Goal: Information Seeking & Learning: Learn about a topic

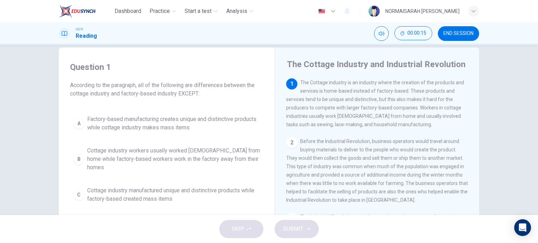
scroll to position [12, 0]
click at [73, 123] on div "A" at bounding box center [78, 122] width 11 height 11
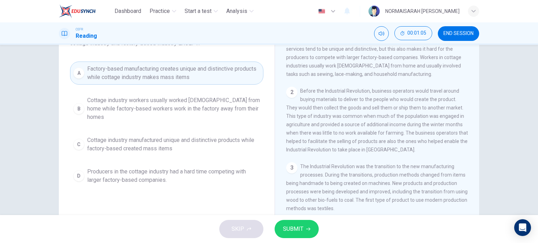
scroll to position [65, 0]
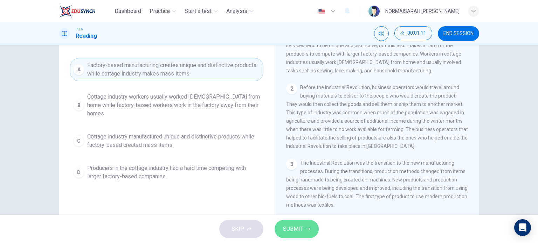
click at [296, 228] on span "SUBMIT" at bounding box center [293, 229] width 20 height 10
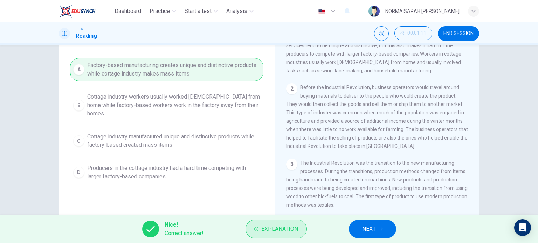
click at [284, 226] on span "Explanation" at bounding box center [279, 229] width 37 height 10
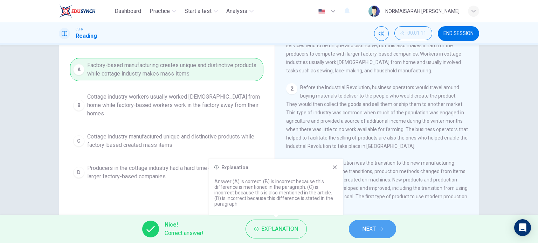
click at [366, 229] on span "NEXT" at bounding box center [369, 229] width 14 height 10
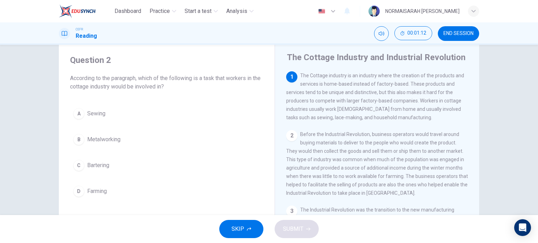
scroll to position [18, 0]
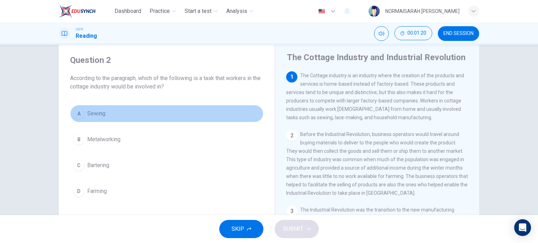
click at [77, 116] on div "A" at bounding box center [78, 113] width 11 height 11
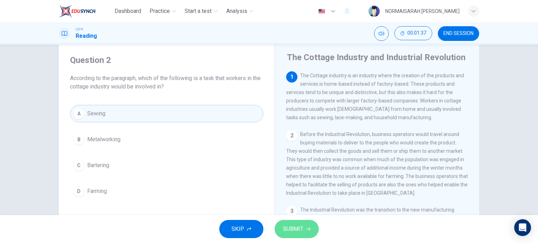
click at [298, 229] on span "SUBMIT" at bounding box center [293, 229] width 20 height 10
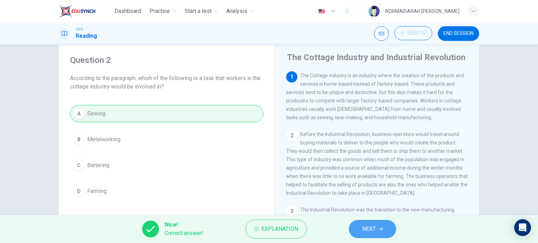
click at [356, 229] on button "NEXT" at bounding box center [372, 229] width 47 height 18
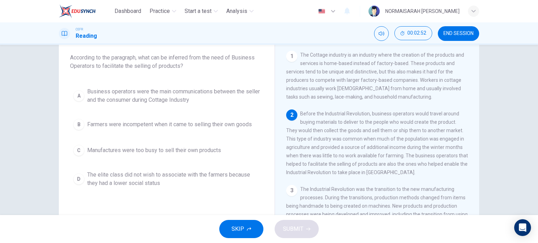
scroll to position [39, 0]
click at [78, 97] on div "A" at bounding box center [78, 95] width 11 height 11
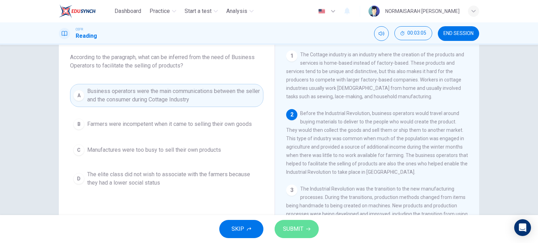
click at [305, 233] on button "SUBMIT" at bounding box center [297, 229] width 44 height 18
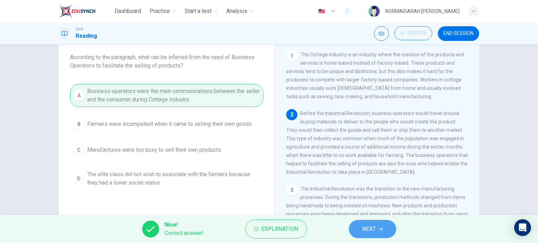
click at [362, 231] on span "NEXT" at bounding box center [369, 229] width 14 height 10
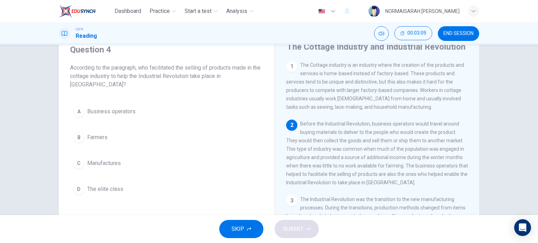
scroll to position [28, 0]
click at [74, 111] on div "A" at bounding box center [78, 112] width 11 height 11
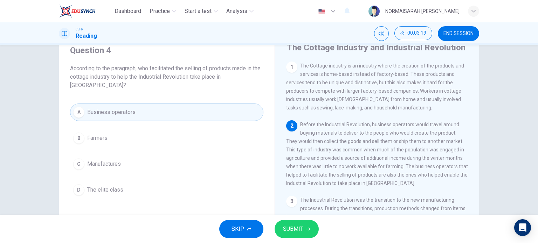
click at [299, 229] on span "SUBMIT" at bounding box center [293, 229] width 20 height 10
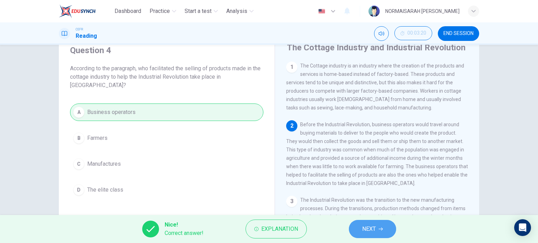
click at [360, 224] on button "NEXT" at bounding box center [372, 229] width 47 height 18
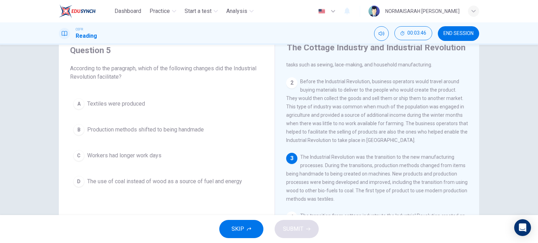
scroll to position [49, 0]
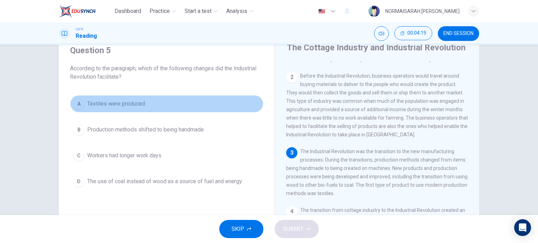
click at [75, 103] on div "A" at bounding box center [78, 103] width 11 height 11
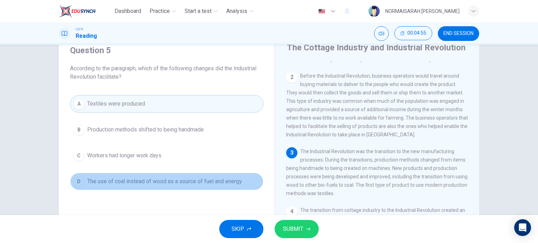
click at [78, 181] on div "D" at bounding box center [78, 181] width 11 height 11
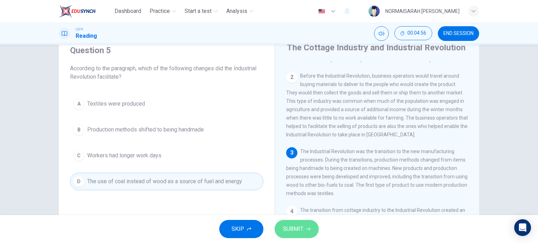
click at [307, 231] on icon "button" at bounding box center [308, 229] width 4 height 4
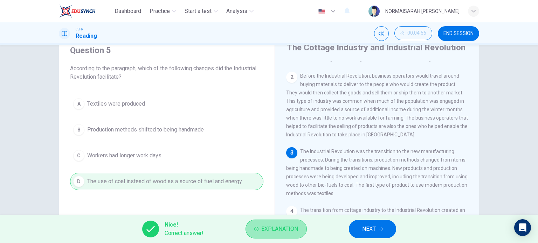
click at [295, 231] on span "Explanation" at bounding box center [279, 229] width 37 height 10
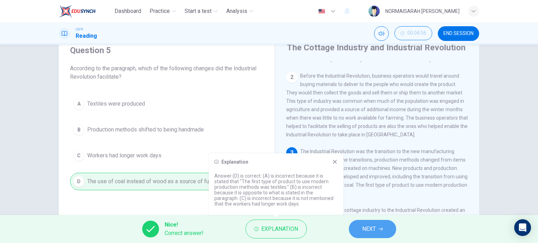
click at [363, 227] on span "NEXT" at bounding box center [369, 229] width 14 height 10
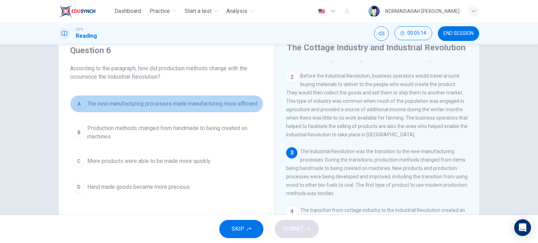
click at [75, 108] on div "A" at bounding box center [78, 103] width 11 height 11
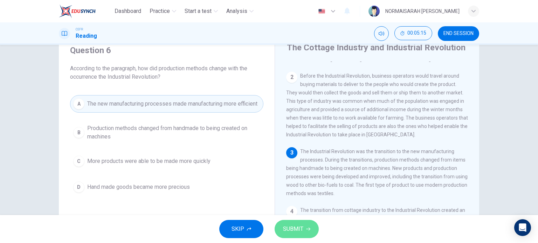
click at [303, 233] on button "SUBMIT" at bounding box center [297, 229] width 44 height 18
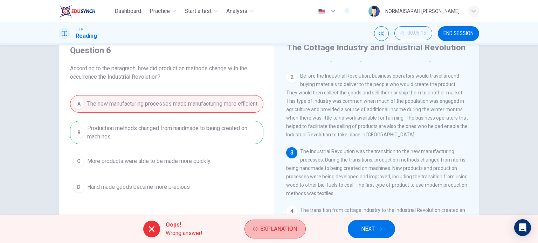
click at [303, 233] on button "Explanation" at bounding box center [274, 229] width 61 height 19
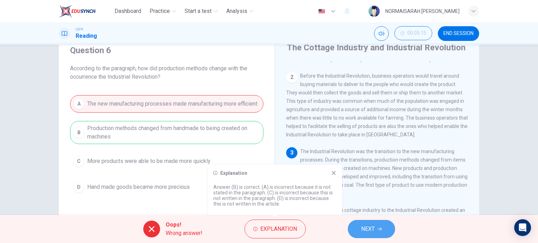
click at [361, 233] on span "NEXT" at bounding box center [368, 229] width 14 height 10
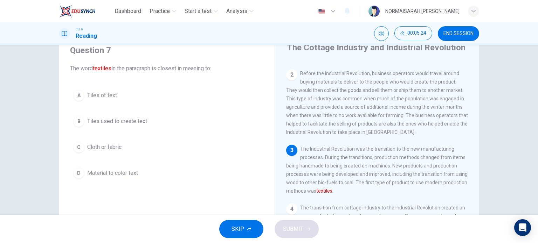
scroll to position [51, 0]
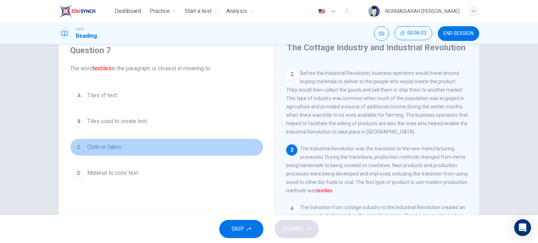
click at [92, 147] on span "Cloth or fabric" at bounding box center [104, 147] width 34 height 8
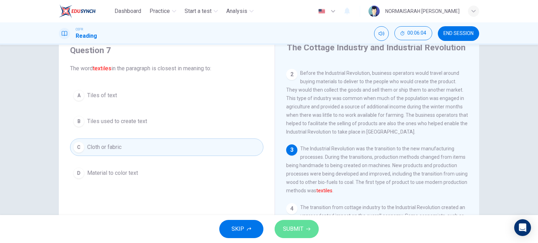
click at [307, 232] on button "SUBMIT" at bounding box center [297, 229] width 44 height 18
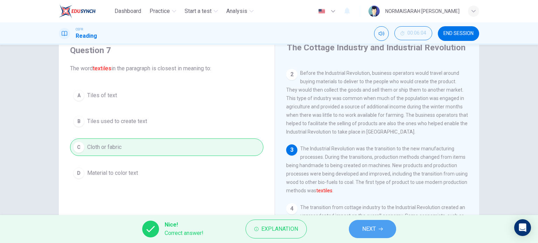
click at [372, 228] on span "NEXT" at bounding box center [369, 229] width 14 height 10
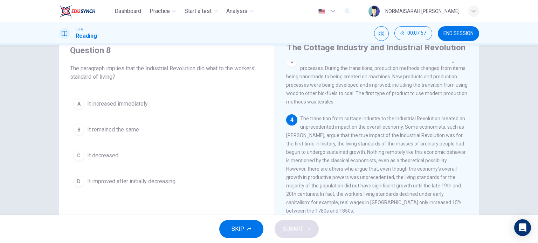
scroll to position [48, 0]
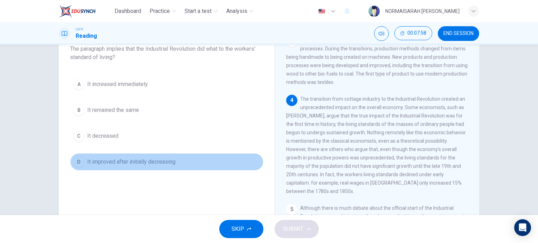
click at [154, 161] on span "It improved after initially decreasing" at bounding box center [131, 162] width 88 height 8
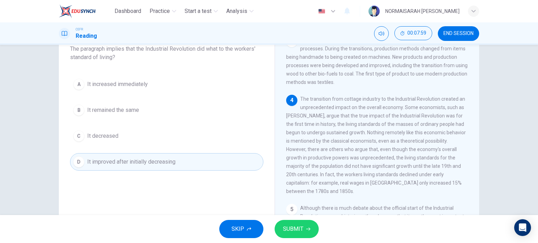
scroll to position [101, 0]
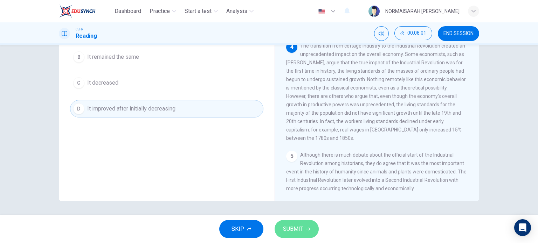
click at [299, 238] on button "SUBMIT" at bounding box center [297, 229] width 44 height 18
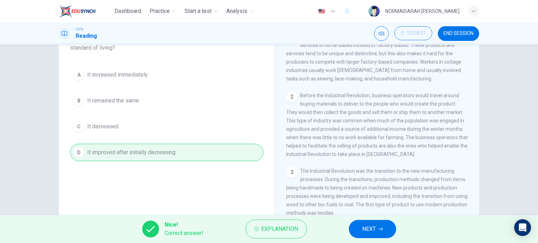
scroll to position [0, 0]
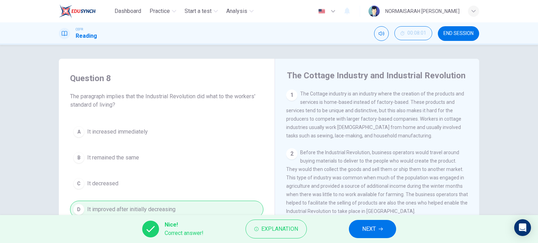
click at [364, 232] on span "NEXT" at bounding box center [369, 229] width 14 height 10
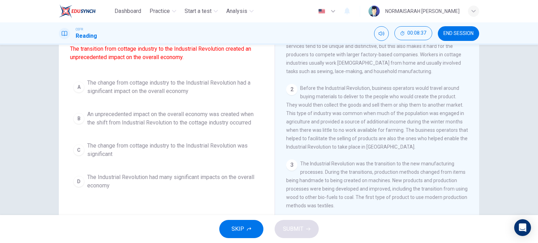
scroll to position [63, 0]
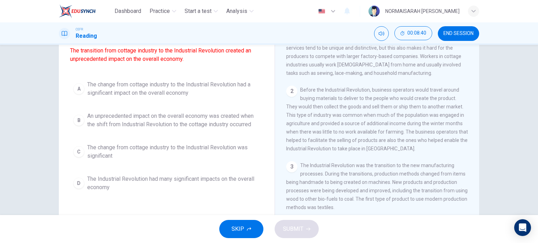
click at [79, 95] on div "A" at bounding box center [78, 88] width 11 height 11
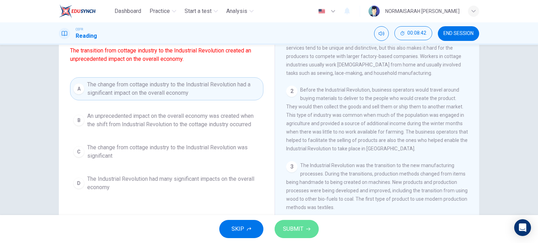
click at [307, 228] on icon "button" at bounding box center [308, 229] width 4 height 4
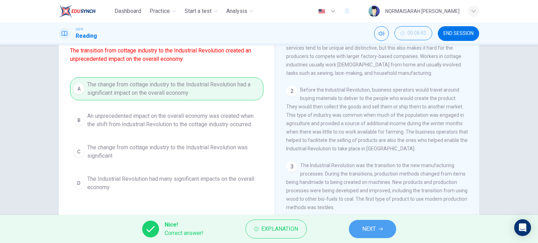
click at [363, 231] on span "NEXT" at bounding box center [369, 229] width 14 height 10
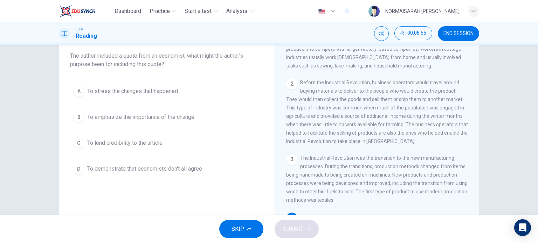
scroll to position [40, 0]
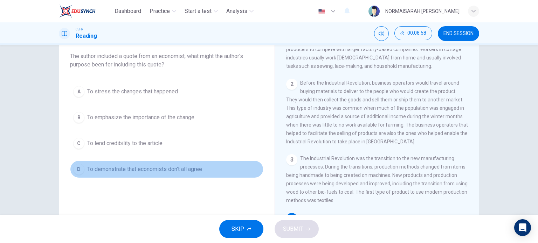
click at [182, 168] on span "To demonstrate that economists don't all agree" at bounding box center [144, 169] width 115 height 8
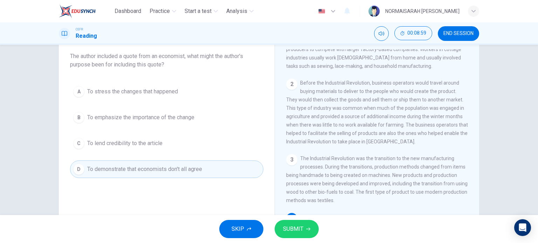
click at [296, 232] on span "SUBMIT" at bounding box center [293, 229] width 20 height 10
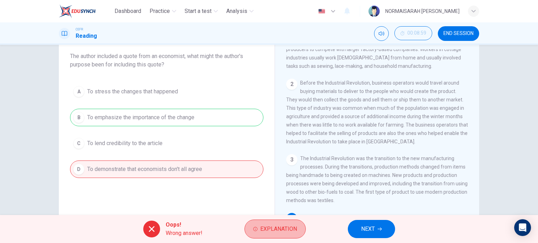
click at [296, 232] on span "Explanation" at bounding box center [278, 229] width 37 height 10
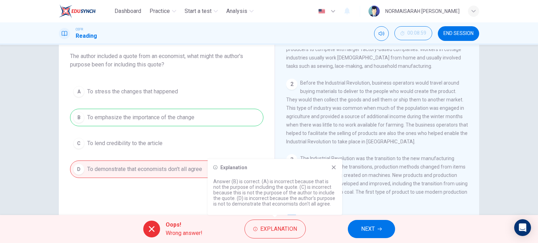
click at [332, 166] on icon at bounding box center [334, 168] width 4 height 4
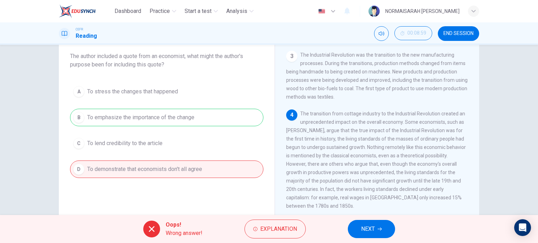
scroll to position [144, 0]
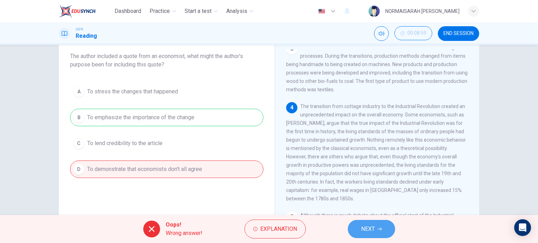
click at [377, 229] on button "NEXT" at bounding box center [371, 229] width 47 height 18
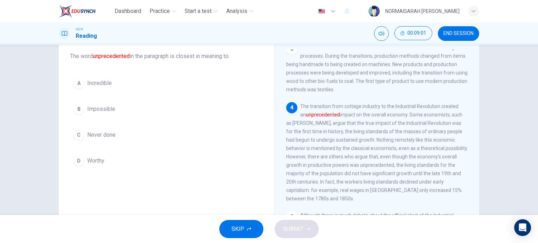
scroll to position [20, 0]
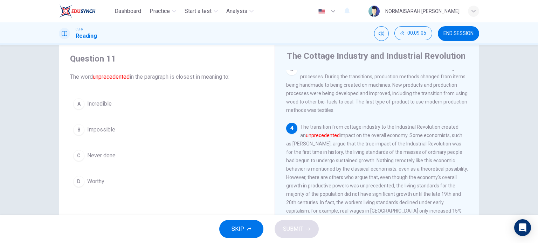
click at [84, 155] on button "C Never done" at bounding box center [166, 156] width 193 height 18
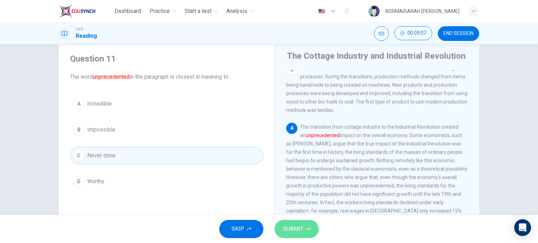
click at [299, 230] on span "SUBMIT" at bounding box center [293, 229] width 20 height 10
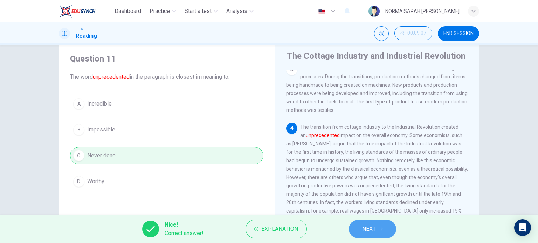
click at [367, 230] on span "NEXT" at bounding box center [369, 229] width 14 height 10
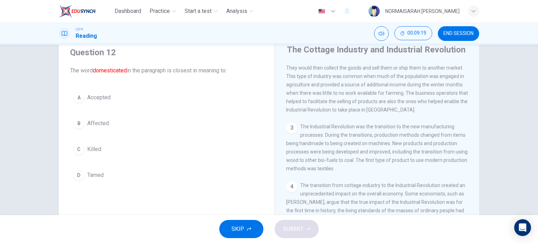
scroll to position [21, 0]
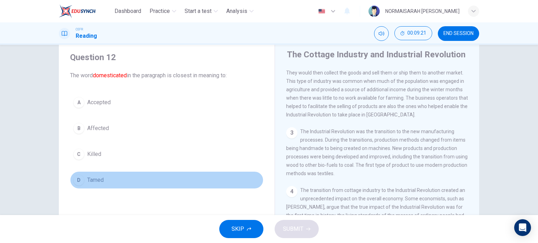
click at [77, 178] on div "D" at bounding box center [78, 180] width 11 height 11
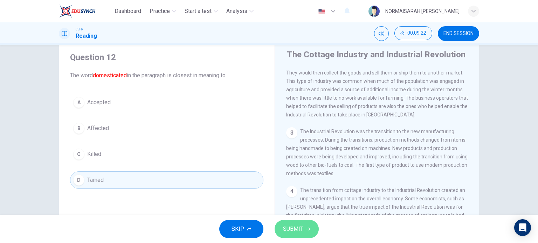
click at [290, 231] on span "SUBMIT" at bounding box center [293, 229] width 20 height 10
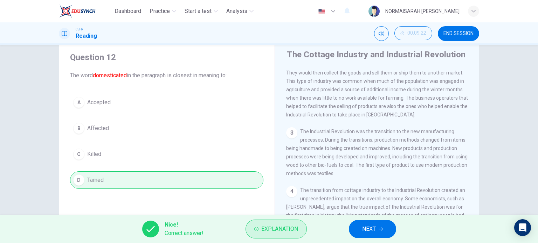
click at [272, 228] on span "Explanation" at bounding box center [279, 229] width 37 height 10
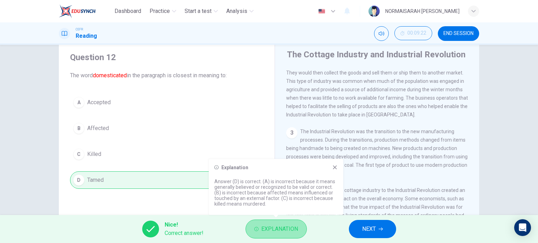
click at [287, 228] on span "Explanation" at bounding box center [279, 229] width 37 height 10
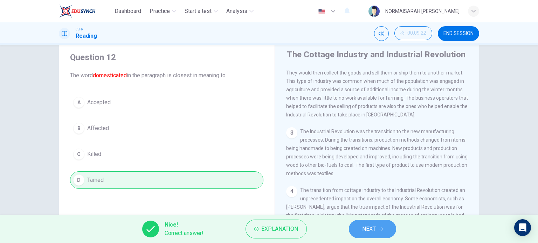
click at [368, 227] on span "NEXT" at bounding box center [369, 229] width 14 height 10
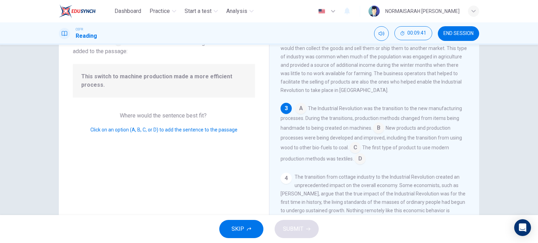
scroll to position [53, 0]
click at [378, 131] on input at bounding box center [378, 128] width 11 height 11
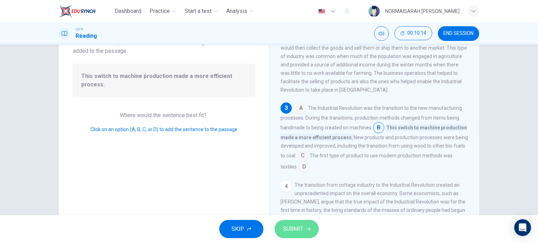
click at [284, 234] on span "SUBMIT" at bounding box center [293, 229] width 20 height 10
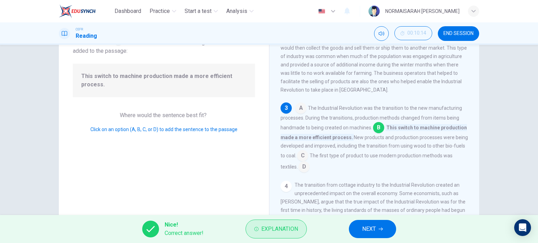
click at [287, 233] on span "Explanation" at bounding box center [279, 229] width 37 height 10
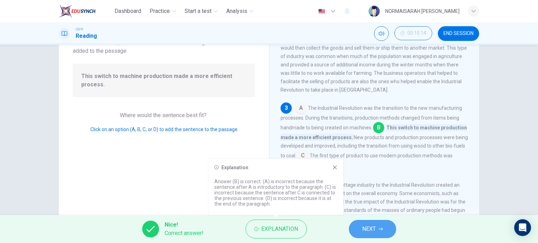
click at [373, 230] on span "NEXT" at bounding box center [369, 229] width 14 height 10
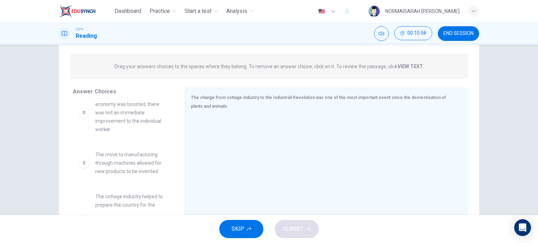
scroll to position [15, 0]
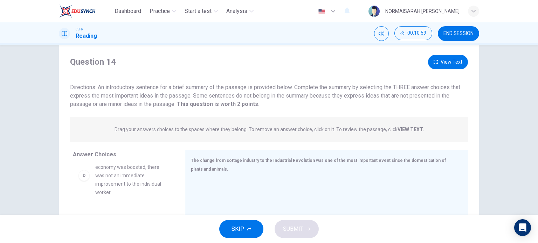
click at [400, 130] on strong "VIEW TEXT." at bounding box center [410, 130] width 26 height 6
click at [447, 62] on button "View Text" at bounding box center [448, 62] width 40 height 14
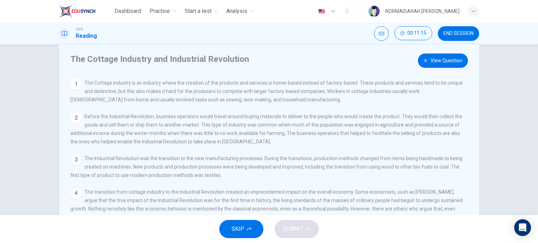
scroll to position [17, 0]
click at [446, 62] on button "View Question" at bounding box center [443, 60] width 50 height 14
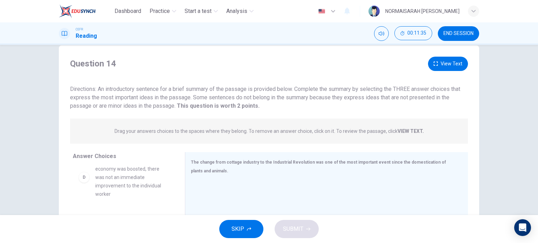
scroll to position [12, 0]
click at [436, 67] on icon "button" at bounding box center [436, 65] width 4 height 4
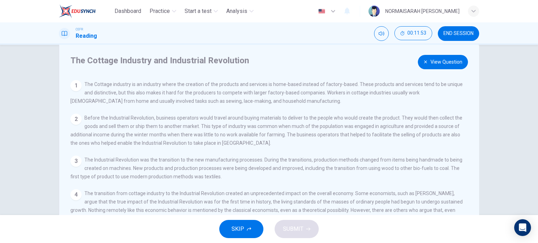
scroll to position [15, 0]
click at [432, 61] on button "View Question" at bounding box center [443, 62] width 50 height 14
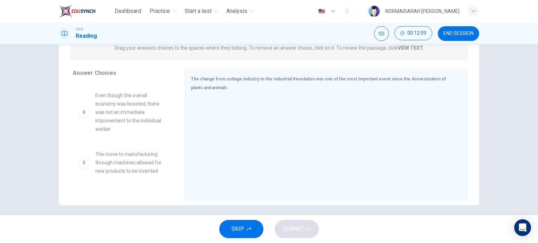
scroll to position [123, 0]
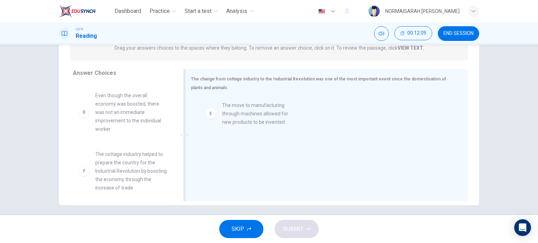
drag, startPoint x: 84, startPoint y: 168, endPoint x: 216, endPoint y: 118, distance: 141.3
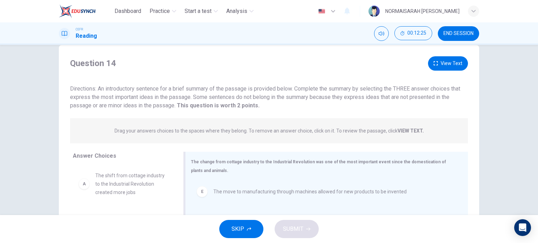
scroll to position [13, 0]
click at [440, 64] on button "View Text" at bounding box center [448, 64] width 40 height 14
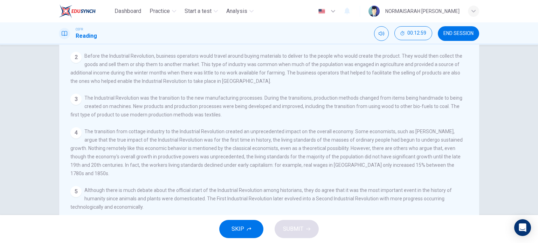
scroll to position [0, 0]
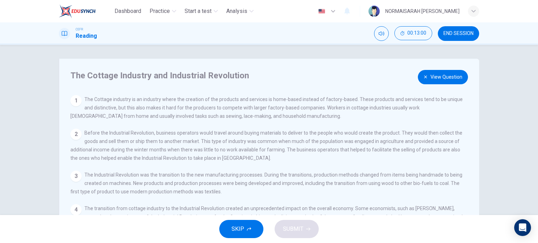
click at [442, 78] on button "View Question" at bounding box center [443, 77] width 50 height 14
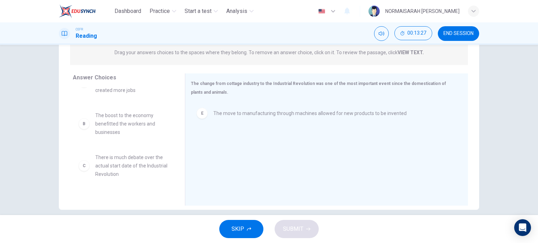
scroll to position [27, 0]
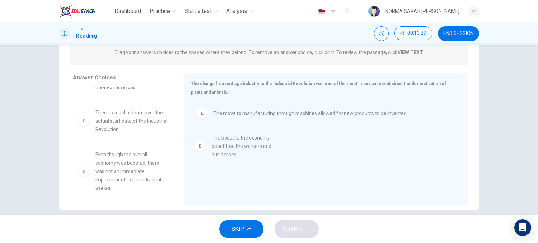
drag, startPoint x: 84, startPoint y: 120, endPoint x: 208, endPoint y: 144, distance: 126.2
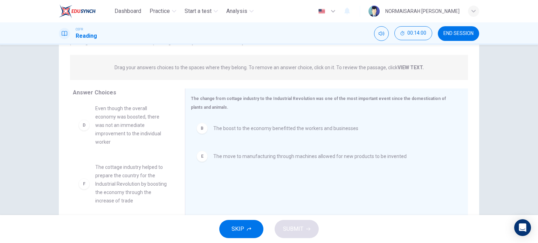
scroll to position [88, 0]
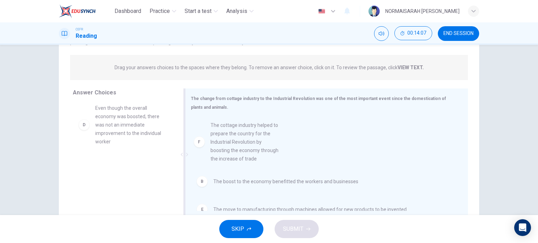
drag, startPoint x: 84, startPoint y: 185, endPoint x: 203, endPoint y: 144, distance: 125.7
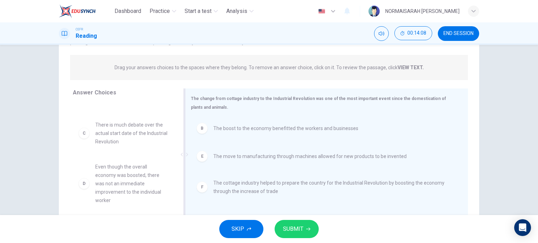
scroll to position [29, 0]
click at [300, 237] on button "SUBMIT" at bounding box center [297, 229] width 44 height 18
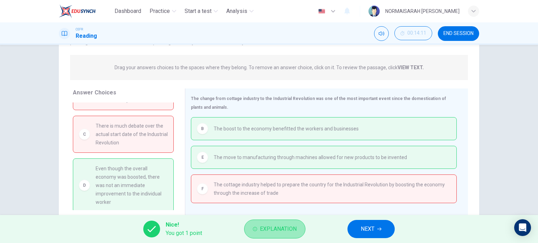
click at [275, 230] on span "Explanation" at bounding box center [278, 229] width 37 height 10
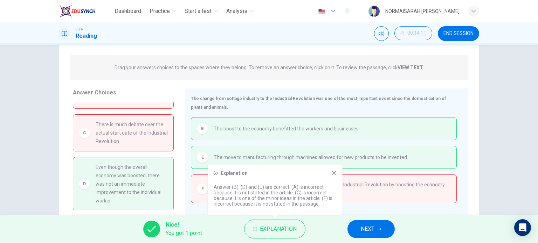
scroll to position [31, 0]
click at [408, 189] on span "The cottage industry helped to prepare the country for the Industrial Revolutio…" at bounding box center [332, 189] width 237 height 17
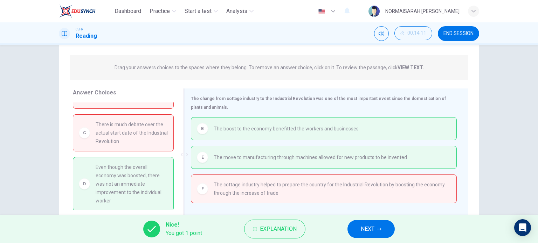
scroll to position [101, 0]
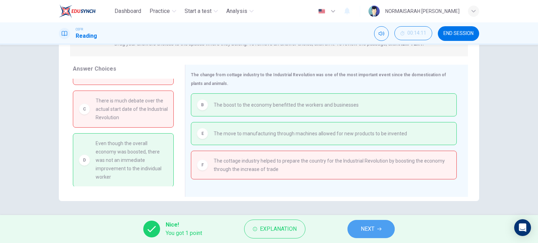
click at [372, 230] on span "NEXT" at bounding box center [368, 229] width 14 height 10
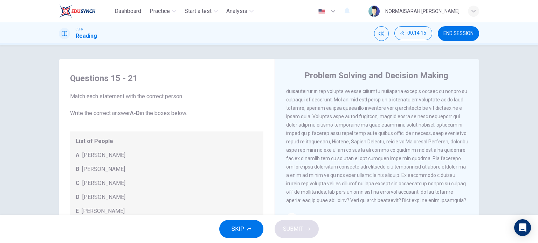
scroll to position [217, 0]
click at [456, 33] on span "END SESSION" at bounding box center [458, 34] width 30 height 6
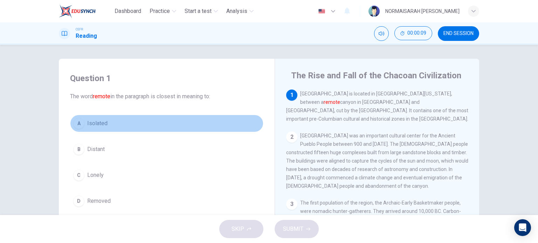
click at [76, 122] on div "A" at bounding box center [78, 123] width 11 height 11
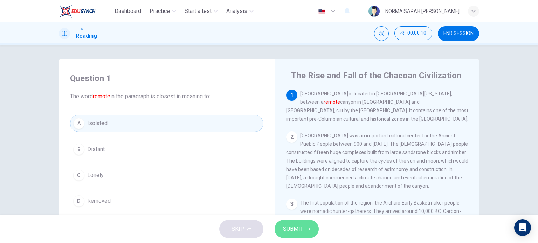
click at [308, 232] on button "SUBMIT" at bounding box center [297, 229] width 44 height 18
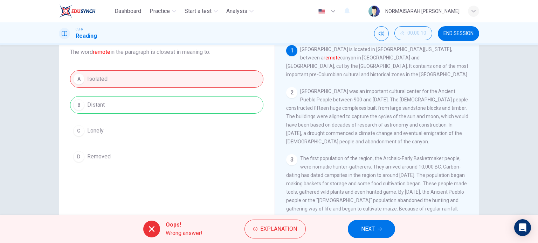
scroll to position [43, 0]
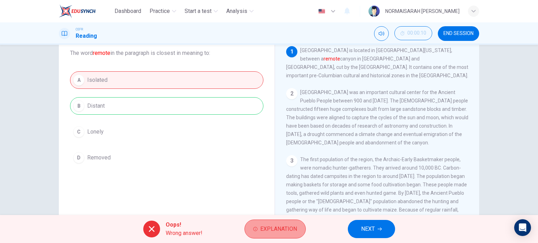
click at [283, 229] on span "Explanation" at bounding box center [278, 229] width 37 height 10
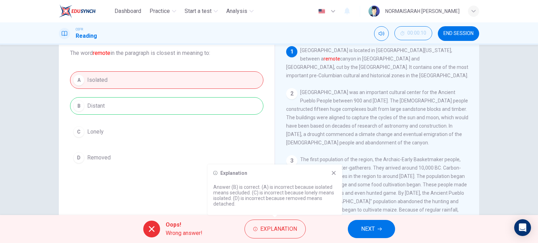
click at [237, 149] on div "A Isolated B Distant C Lonely D Removed" at bounding box center [166, 118] width 193 height 95
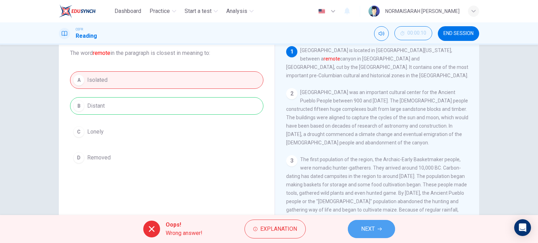
click at [366, 235] on button "NEXT" at bounding box center [371, 229] width 47 height 18
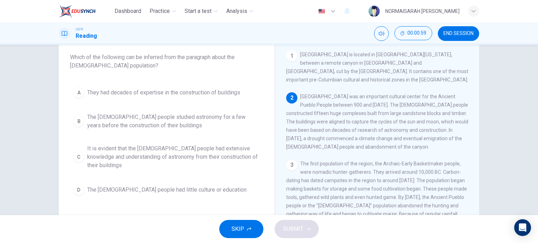
scroll to position [39, 0]
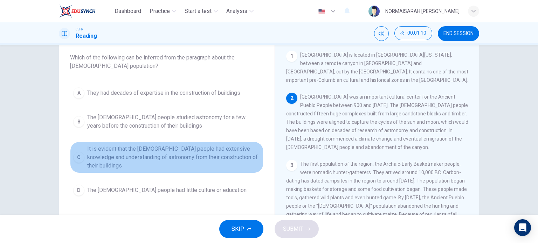
click at [83, 152] on button "C It is evident that the [DEMOGRAPHIC_DATA] people had extensive knowledge and …" at bounding box center [166, 158] width 193 height 32
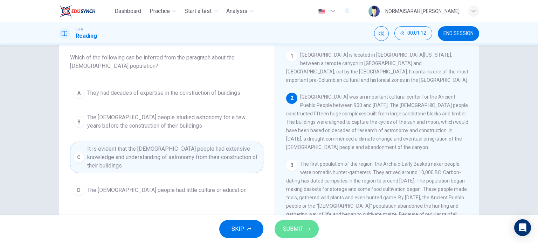
click at [300, 227] on span "SUBMIT" at bounding box center [293, 229] width 20 height 10
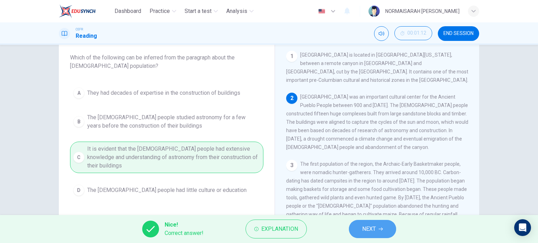
click at [376, 226] on button "NEXT" at bounding box center [372, 229] width 47 height 18
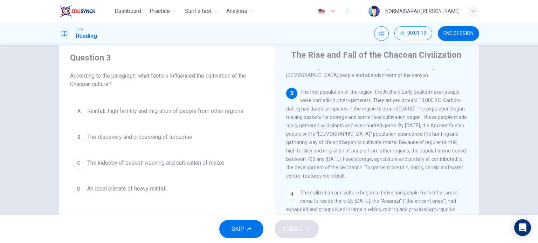
scroll to position [88, 0]
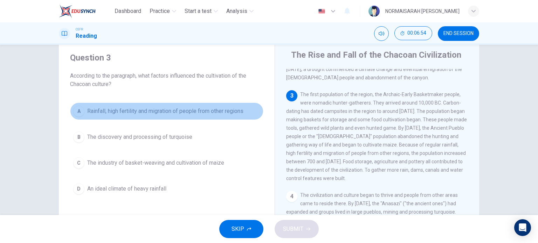
click at [76, 112] on div "A" at bounding box center [78, 111] width 11 height 11
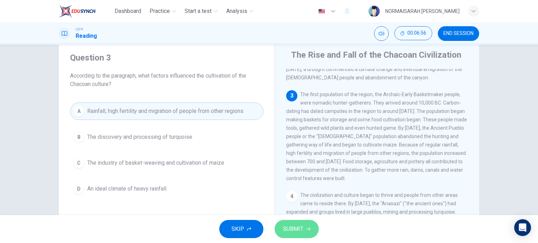
click at [299, 226] on span "SUBMIT" at bounding box center [293, 229] width 20 height 10
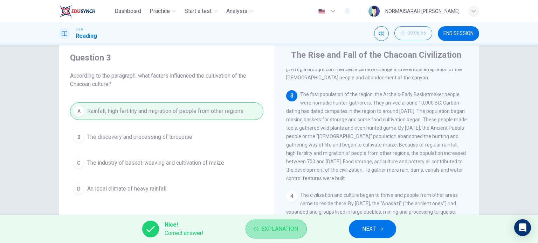
click at [281, 231] on span "Explanation" at bounding box center [279, 229] width 37 height 10
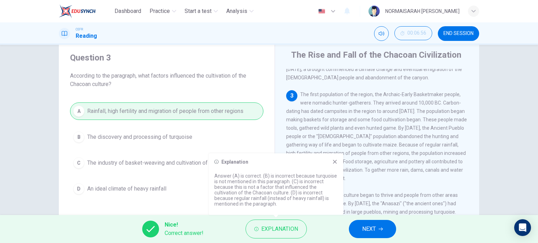
click at [333, 164] on icon at bounding box center [335, 162] width 6 height 6
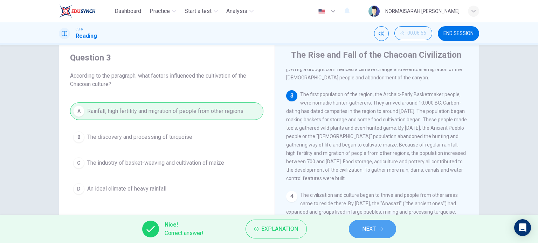
click at [360, 224] on button "NEXT" at bounding box center [372, 229] width 47 height 18
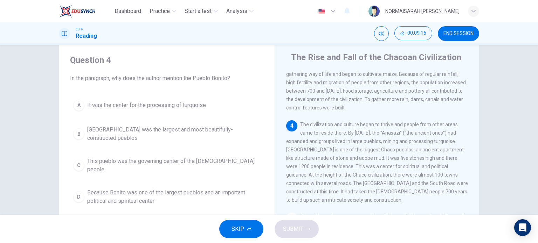
scroll to position [161, 0]
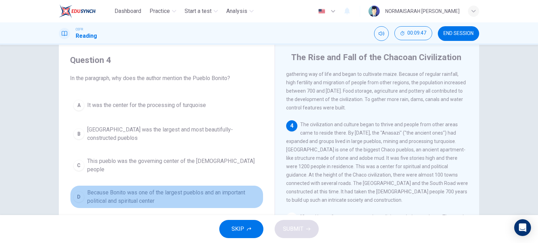
click at [78, 192] on div "D" at bounding box center [78, 197] width 11 height 11
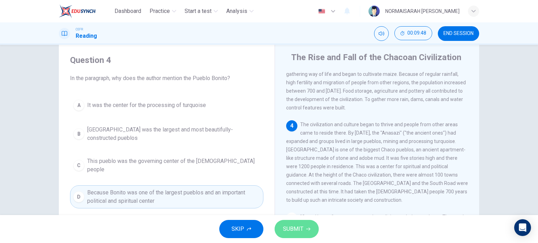
click at [297, 231] on span "SUBMIT" at bounding box center [293, 229] width 20 height 10
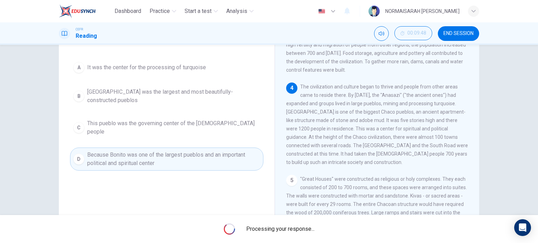
scroll to position [68, 0]
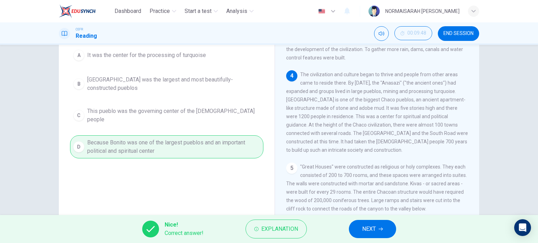
click at [363, 235] on button "NEXT" at bounding box center [372, 229] width 47 height 18
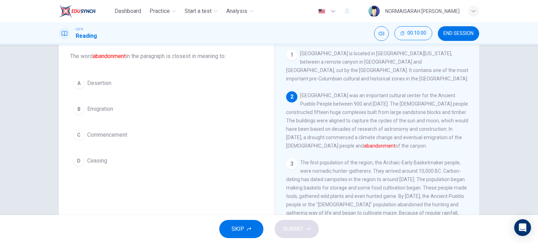
scroll to position [38, 0]
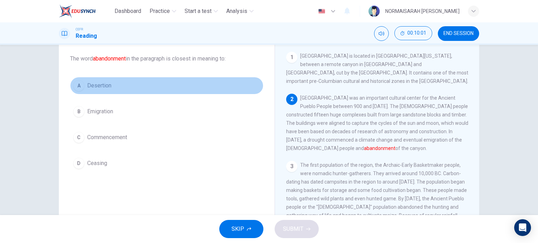
click at [80, 83] on div "A" at bounding box center [78, 85] width 11 height 11
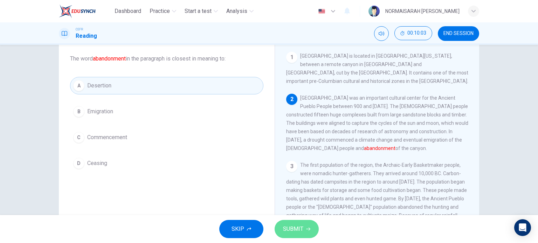
click at [299, 225] on span "SUBMIT" at bounding box center [293, 229] width 20 height 10
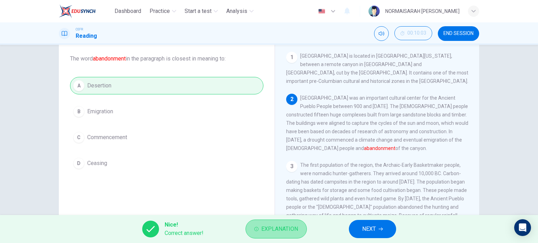
click at [281, 228] on span "Explanation" at bounding box center [279, 229] width 37 height 10
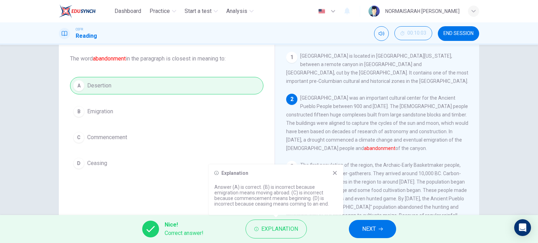
click at [334, 175] on icon at bounding box center [335, 174] width 6 height 6
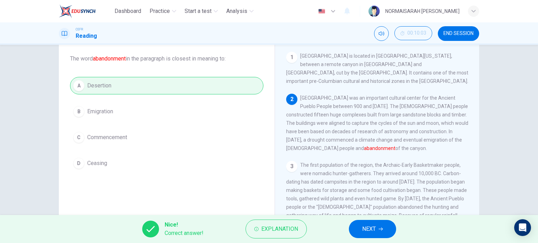
click at [334, 175] on span "The first population of the region, the Archaic-Early Basketmaker people, were …" at bounding box center [376, 207] width 181 height 90
click at [357, 229] on button "NEXT" at bounding box center [372, 229] width 47 height 18
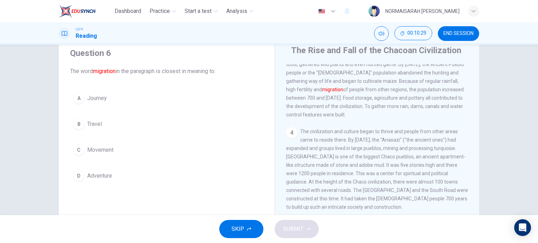
scroll to position [25, 0]
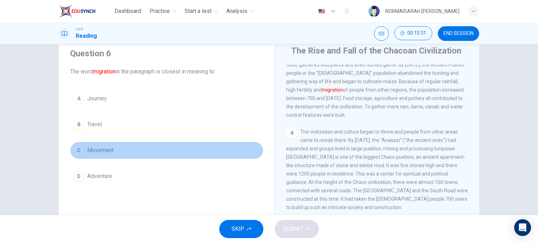
click at [77, 152] on div "C" at bounding box center [78, 150] width 11 height 11
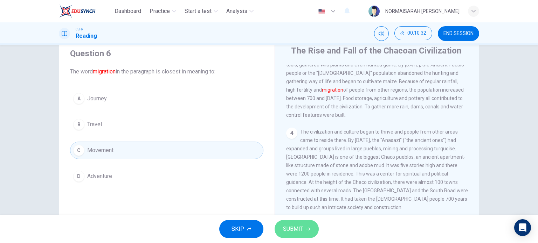
click at [297, 231] on span "SUBMIT" at bounding box center [293, 229] width 20 height 10
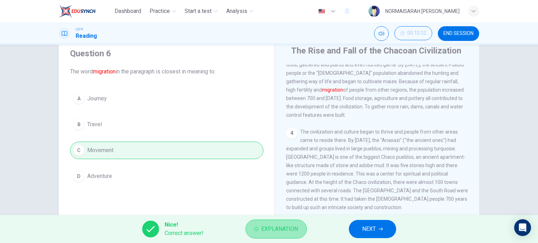
click at [292, 231] on span "Explanation" at bounding box center [279, 229] width 37 height 10
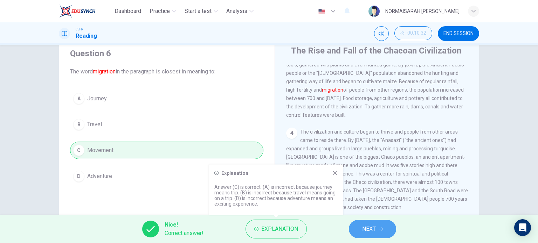
click at [368, 229] on span "NEXT" at bounding box center [369, 229] width 14 height 10
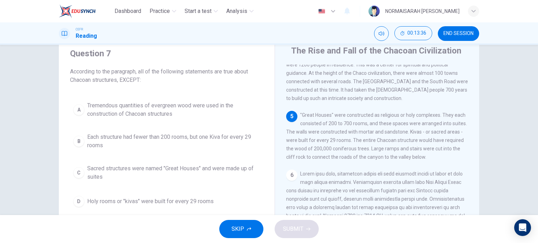
scroll to position [15, 0]
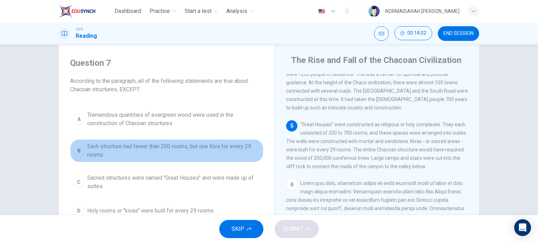
click at [140, 151] on span "Each structure had fewer than 200 rooms, but one Kiva for every 29 rooms" at bounding box center [173, 151] width 173 height 17
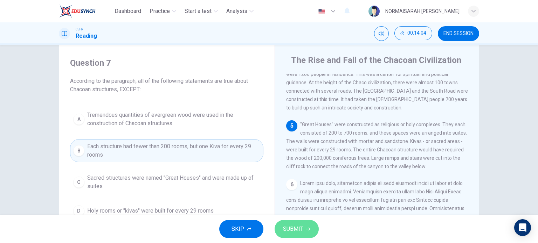
click at [289, 234] on span "SUBMIT" at bounding box center [293, 229] width 20 height 10
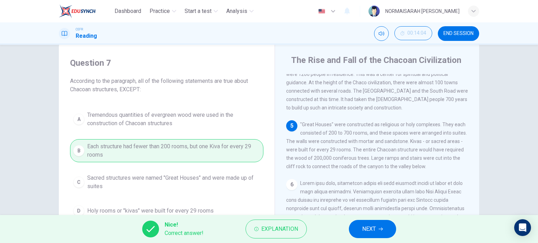
click at [289, 234] on span "Explanation" at bounding box center [279, 229] width 37 height 10
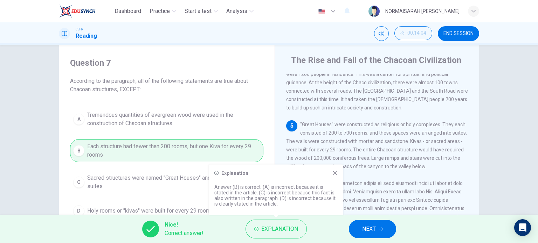
click at [418, 183] on div "1 [GEOGRAPHIC_DATA] is located in [GEOGRAPHIC_DATA][US_STATE], between a remote…" at bounding box center [381, 180] width 191 height 213
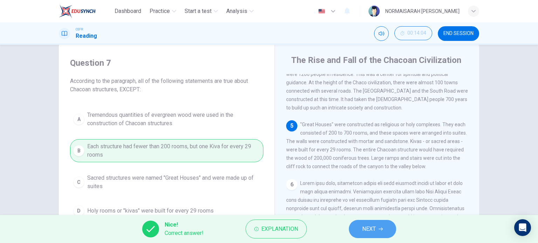
click at [365, 228] on span "NEXT" at bounding box center [369, 229] width 14 height 10
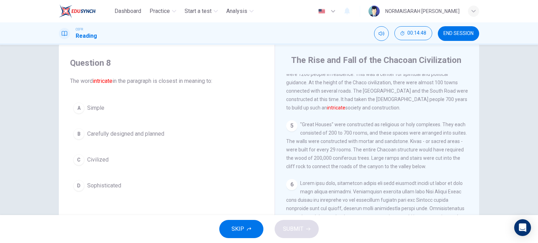
scroll to position [35, 0]
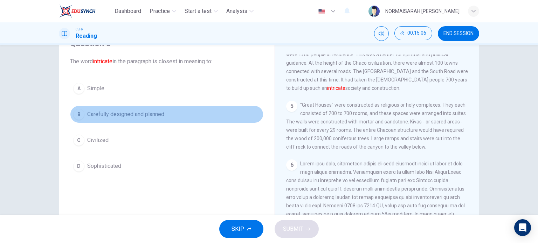
click at [79, 119] on div "B" at bounding box center [78, 114] width 11 height 11
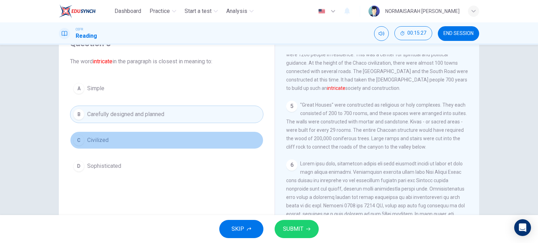
click at [114, 141] on button "C Civilized" at bounding box center [166, 141] width 193 height 18
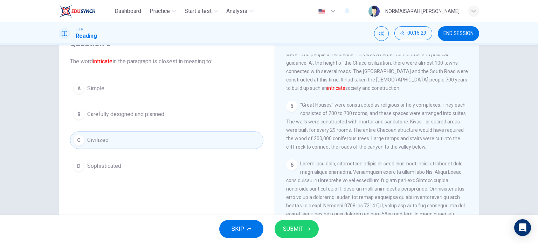
click at [290, 227] on span "SUBMIT" at bounding box center [293, 229] width 20 height 10
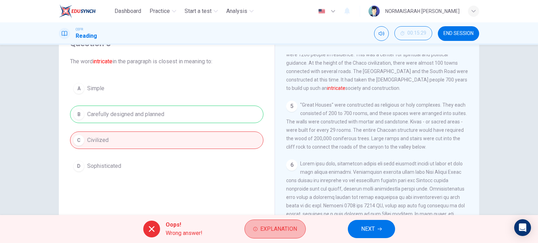
click at [290, 227] on span "Explanation" at bounding box center [278, 229] width 37 height 10
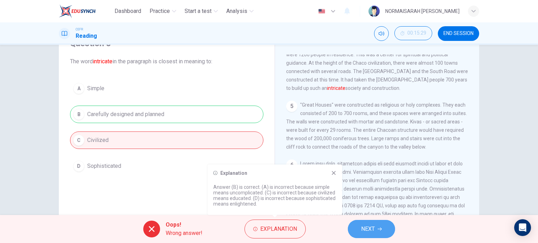
click at [367, 231] on span "NEXT" at bounding box center [368, 229] width 14 height 10
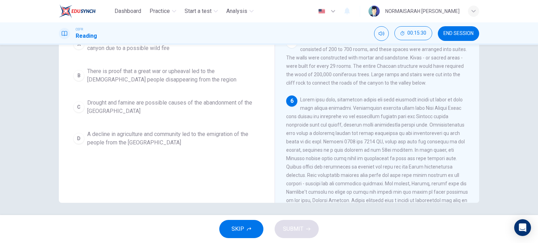
scroll to position [0, 0]
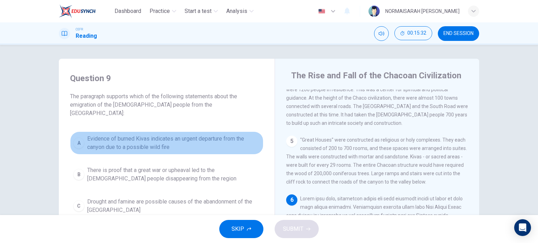
click at [213, 139] on span "Evidence of burned Kivas indicates an urgent departure from the canyon due to a…" at bounding box center [173, 143] width 173 height 17
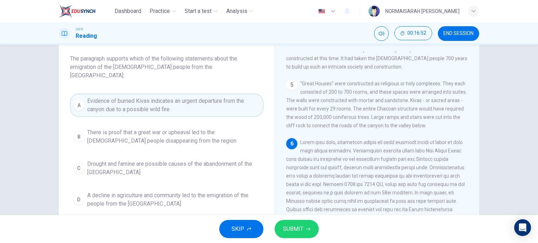
scroll to position [39, 0]
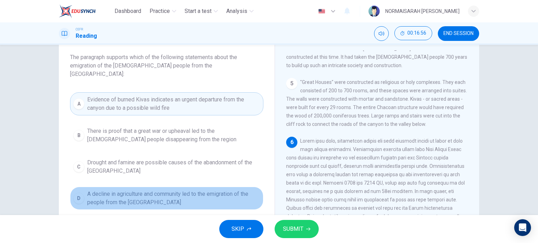
click at [181, 190] on span "A decline in agriculture and community led to the emigration of the people from…" at bounding box center [173, 198] width 173 height 17
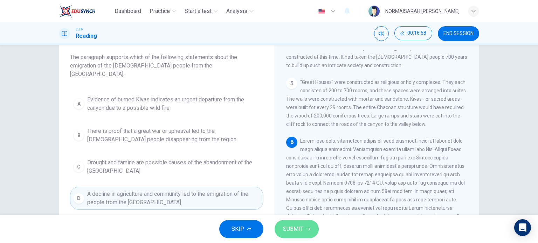
click at [284, 230] on span "SUBMIT" at bounding box center [293, 229] width 20 height 10
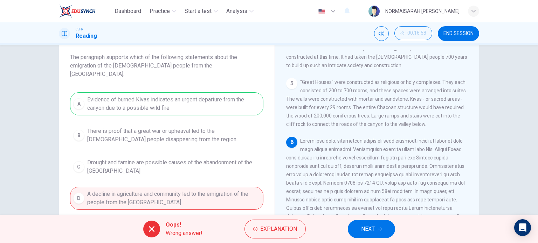
scroll to position [101, 0]
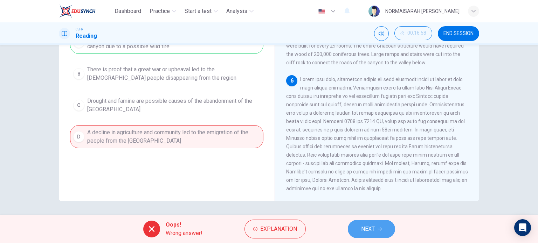
click at [363, 230] on span "NEXT" at bounding box center [368, 229] width 14 height 10
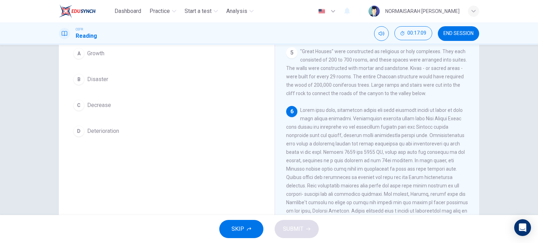
scroll to position [55, 0]
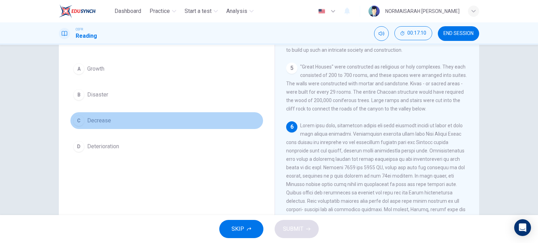
click at [112, 117] on button "C Decrease" at bounding box center [166, 121] width 193 height 18
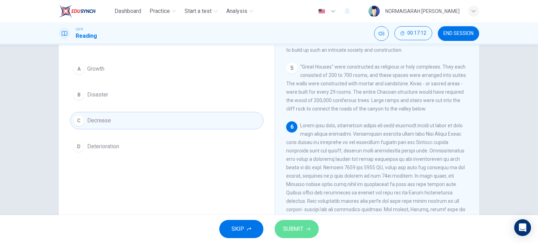
click at [297, 231] on span "SUBMIT" at bounding box center [293, 229] width 20 height 10
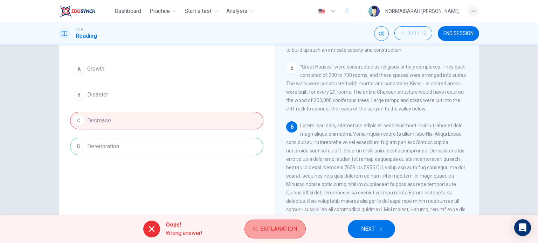
click at [276, 223] on button "Explanation" at bounding box center [274, 229] width 61 height 19
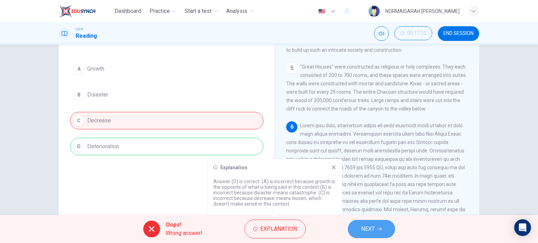
click at [377, 225] on button "NEXT" at bounding box center [371, 229] width 47 height 18
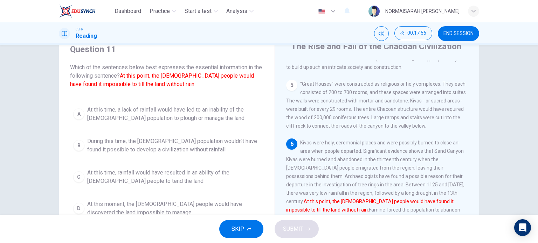
scroll to position [18, 0]
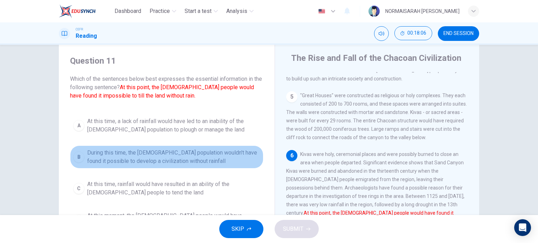
click at [191, 160] on span "During this time, the [DEMOGRAPHIC_DATA] population wouldn't have found it poss…" at bounding box center [173, 157] width 173 height 17
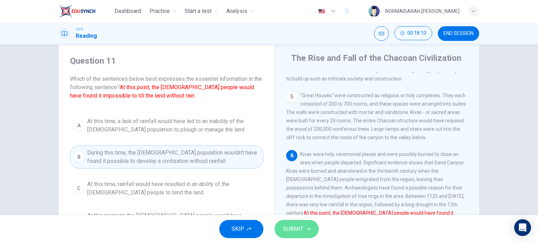
click at [305, 228] on button "SUBMIT" at bounding box center [297, 229] width 44 height 18
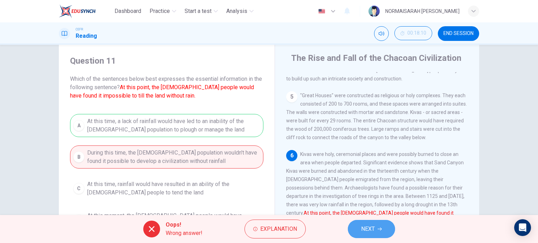
click at [376, 229] on button "NEXT" at bounding box center [371, 229] width 47 height 18
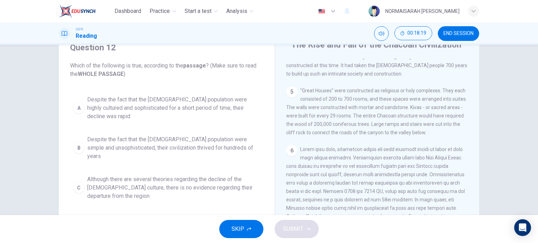
scroll to position [39, 0]
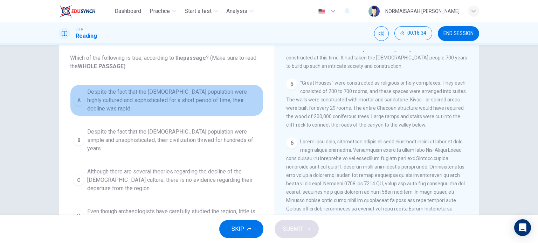
click at [78, 85] on button "A Despite the fact that the [DEMOGRAPHIC_DATA] population were highly cultured …" at bounding box center [166, 101] width 193 height 32
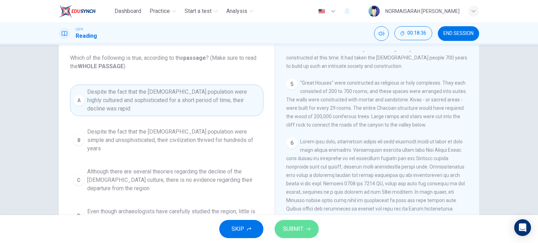
click at [299, 229] on span "SUBMIT" at bounding box center [293, 229] width 20 height 10
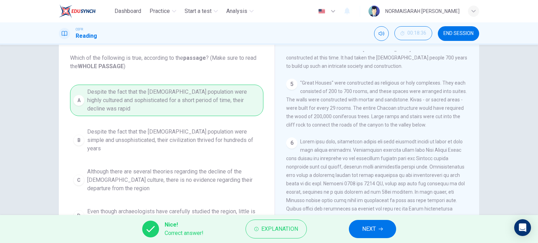
scroll to position [83, 0]
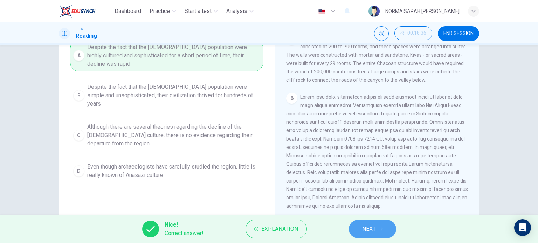
click at [365, 233] on span "NEXT" at bounding box center [369, 229] width 14 height 10
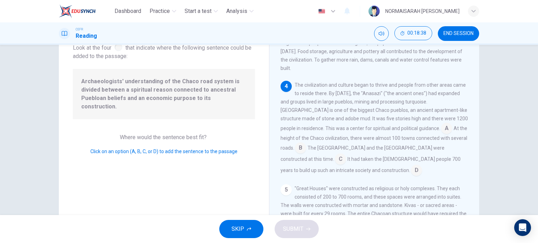
scroll to position [37, 0]
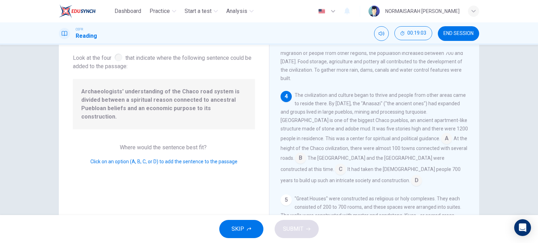
click at [306, 153] on input at bounding box center [300, 158] width 11 height 11
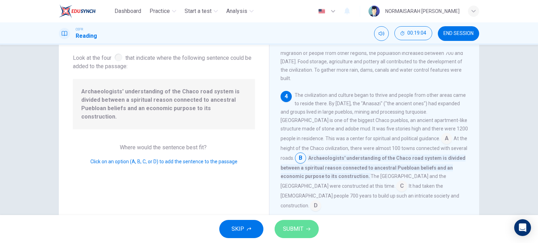
click at [297, 233] on span "SUBMIT" at bounding box center [293, 229] width 20 height 10
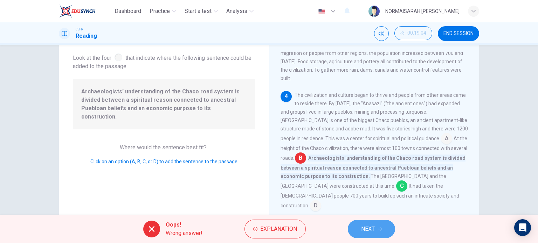
click at [379, 228] on icon "button" at bounding box center [379, 229] width 4 height 4
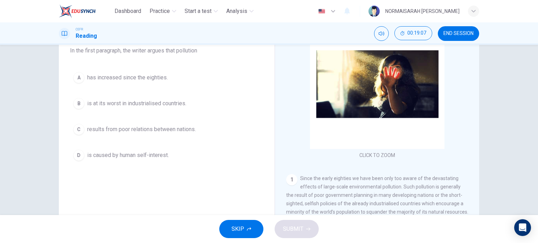
scroll to position [0, 0]
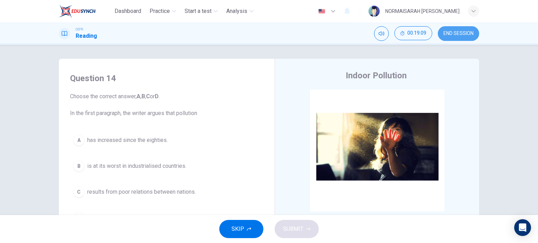
click at [450, 29] on button "END SESSION" at bounding box center [458, 33] width 41 height 15
